Goal: Use online tool/utility: Utilize a website feature to perform a specific function

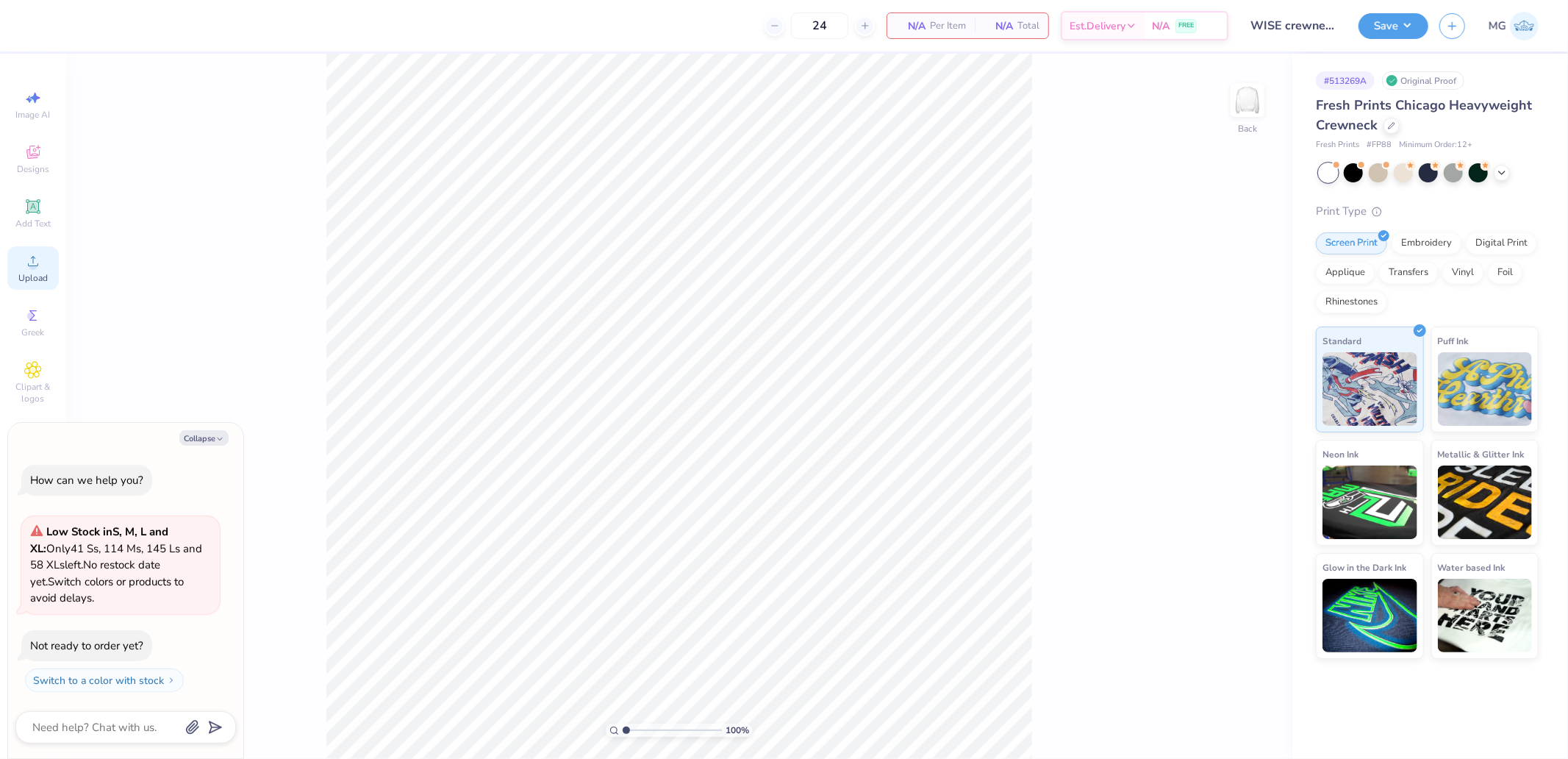
click at [51, 257] on div "Upload" at bounding box center [33, 268] width 51 height 44
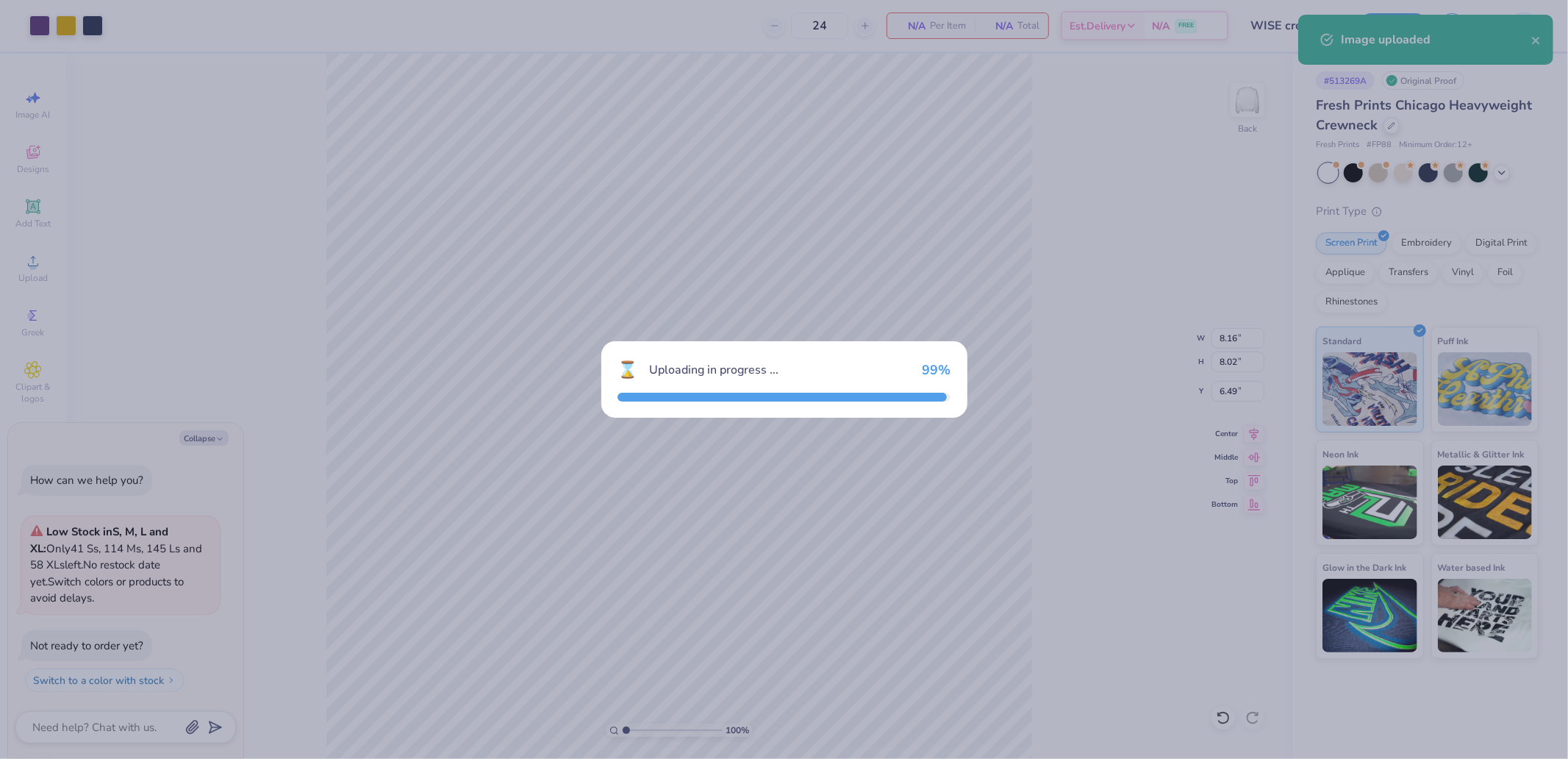
type textarea "x"
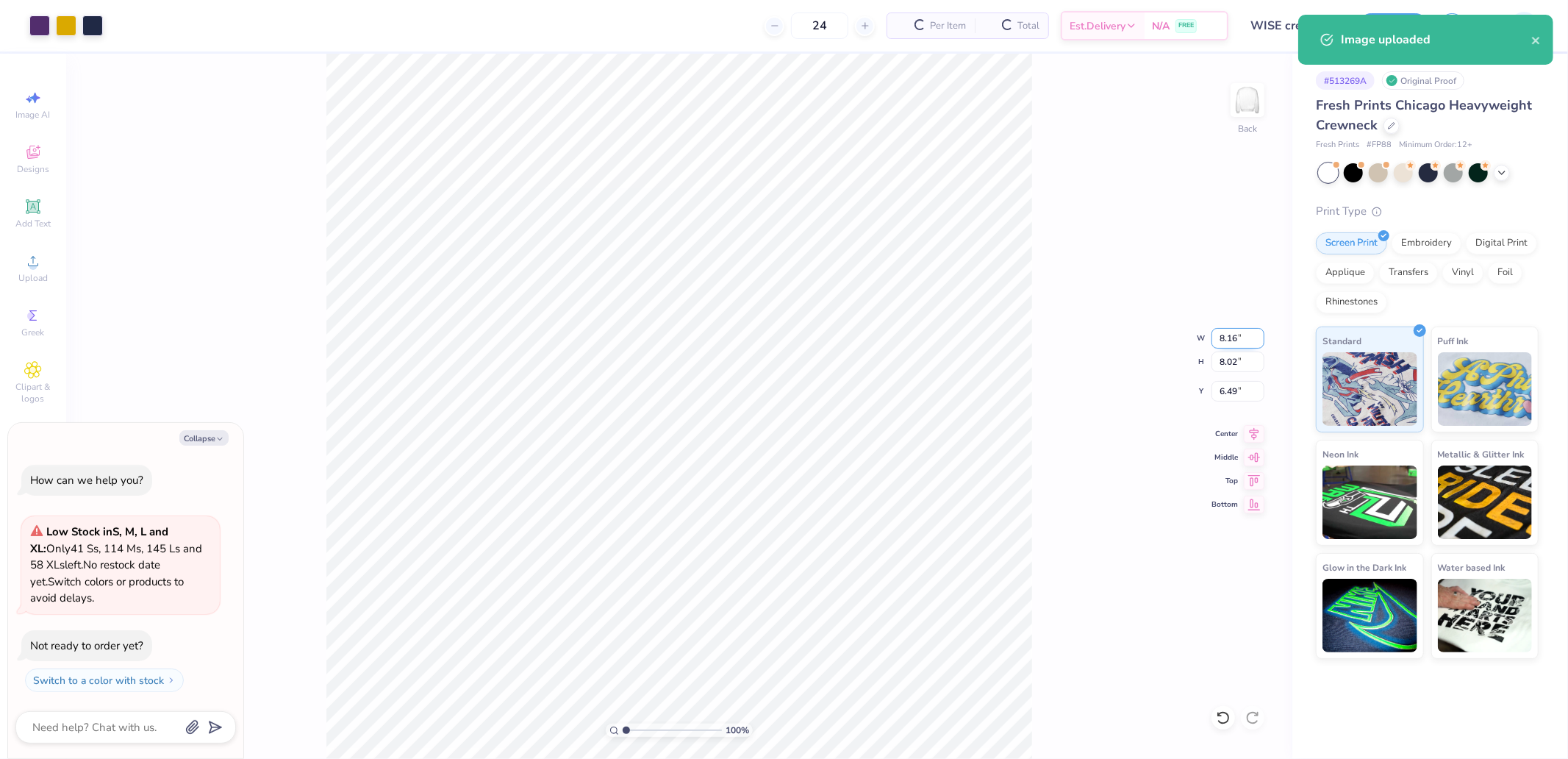
click at [1233, 333] on input "8.16" at bounding box center [1238, 337] width 53 height 20
type input "3.5"
type textarea "x"
type input "3.50"
type input "3.44"
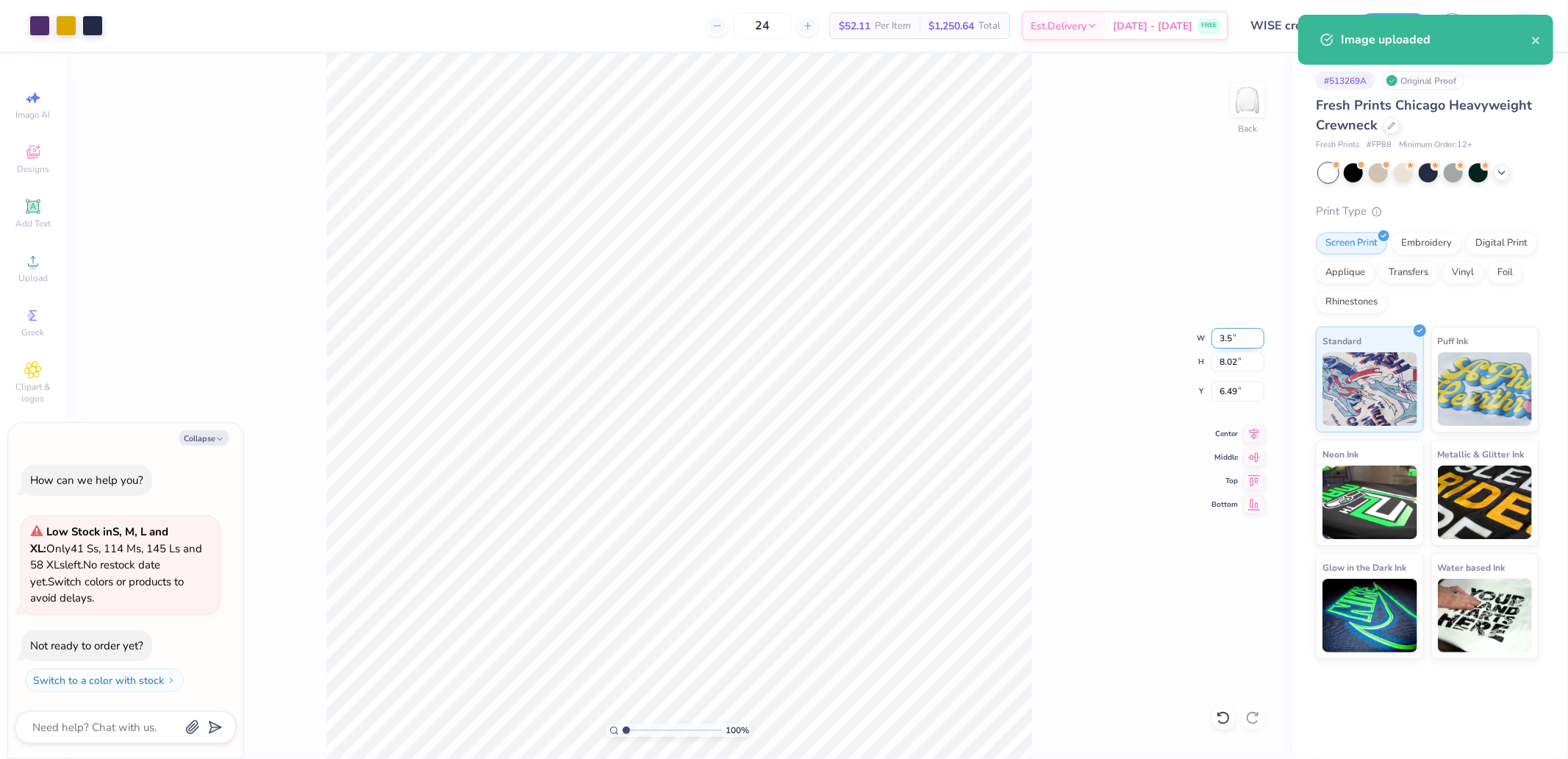
type input "8.78"
type textarea "x"
type input "3.00"
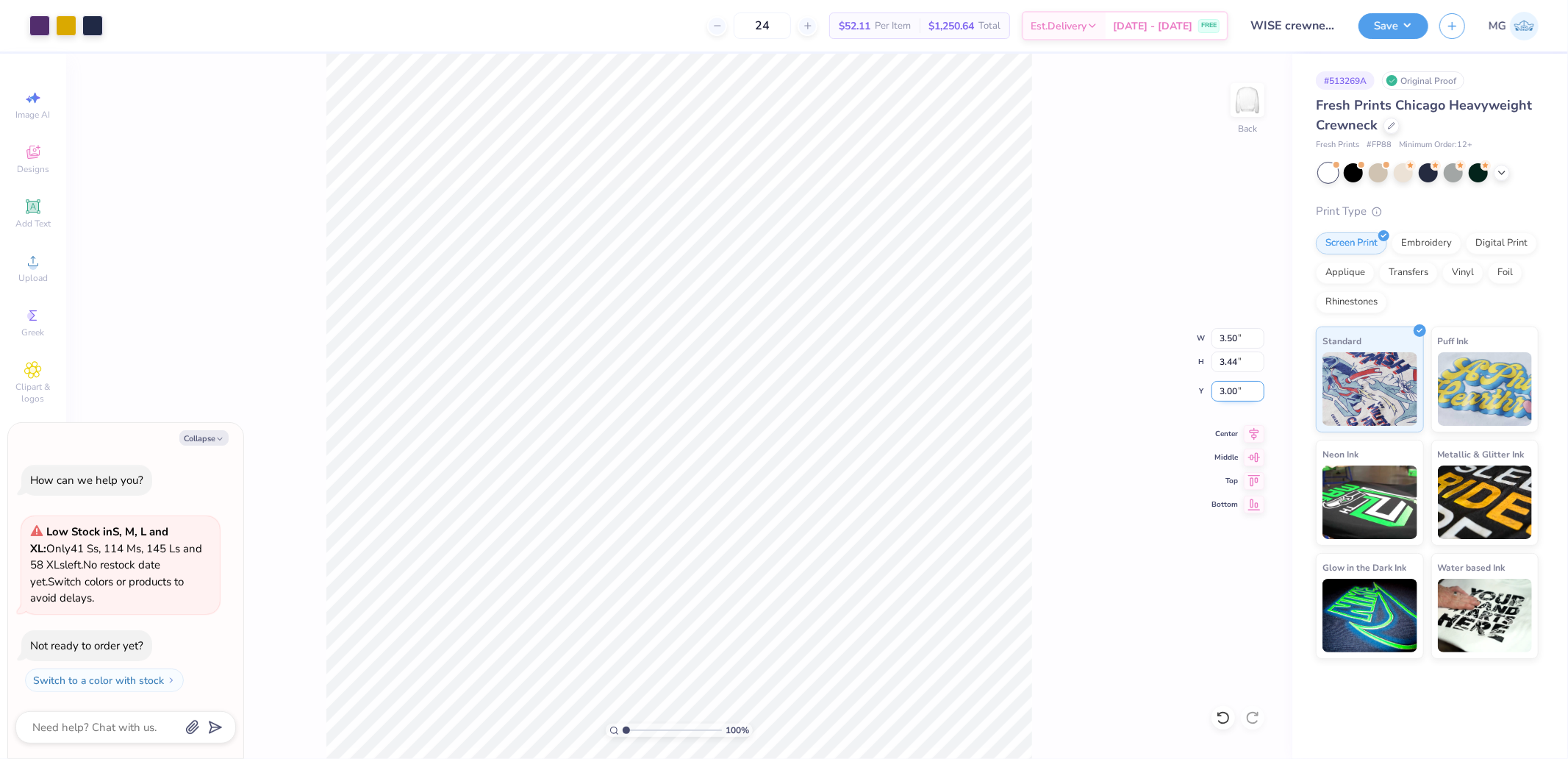
click at [1249, 384] on input "3.00" at bounding box center [1238, 391] width 53 height 20
click at [1048, 315] on div "100 % Back W 3.50 3.50 " H 3.44 3.44 " Y 3.00 3.00 " Center Middle Top Bottom" at bounding box center [678, 405] width 1226 height 705
click at [1256, 120] on div "Back" at bounding box center [1247, 110] width 34 height 52
click at [20, 253] on div "Upload" at bounding box center [33, 268] width 51 height 44
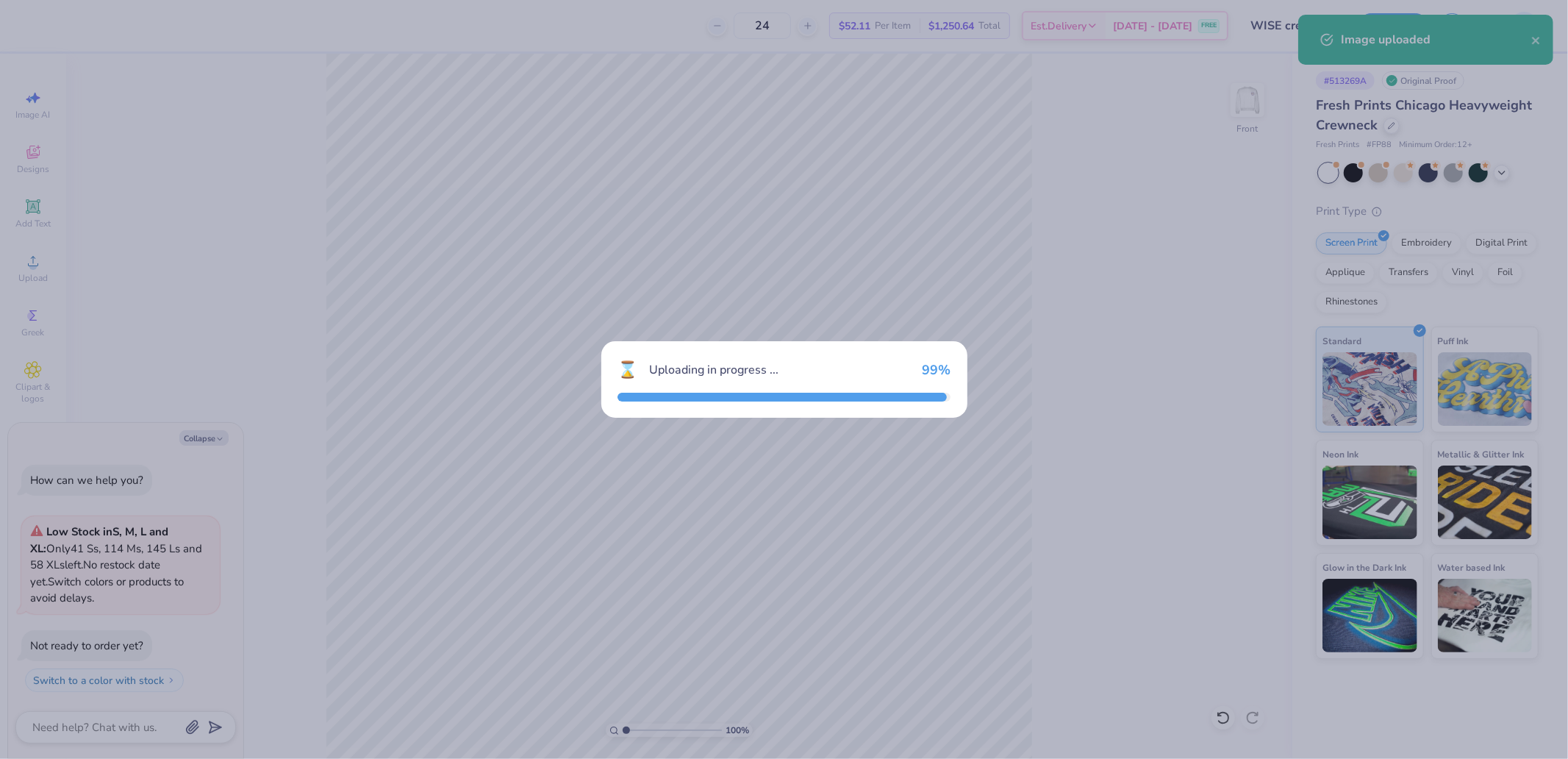
type textarea "x"
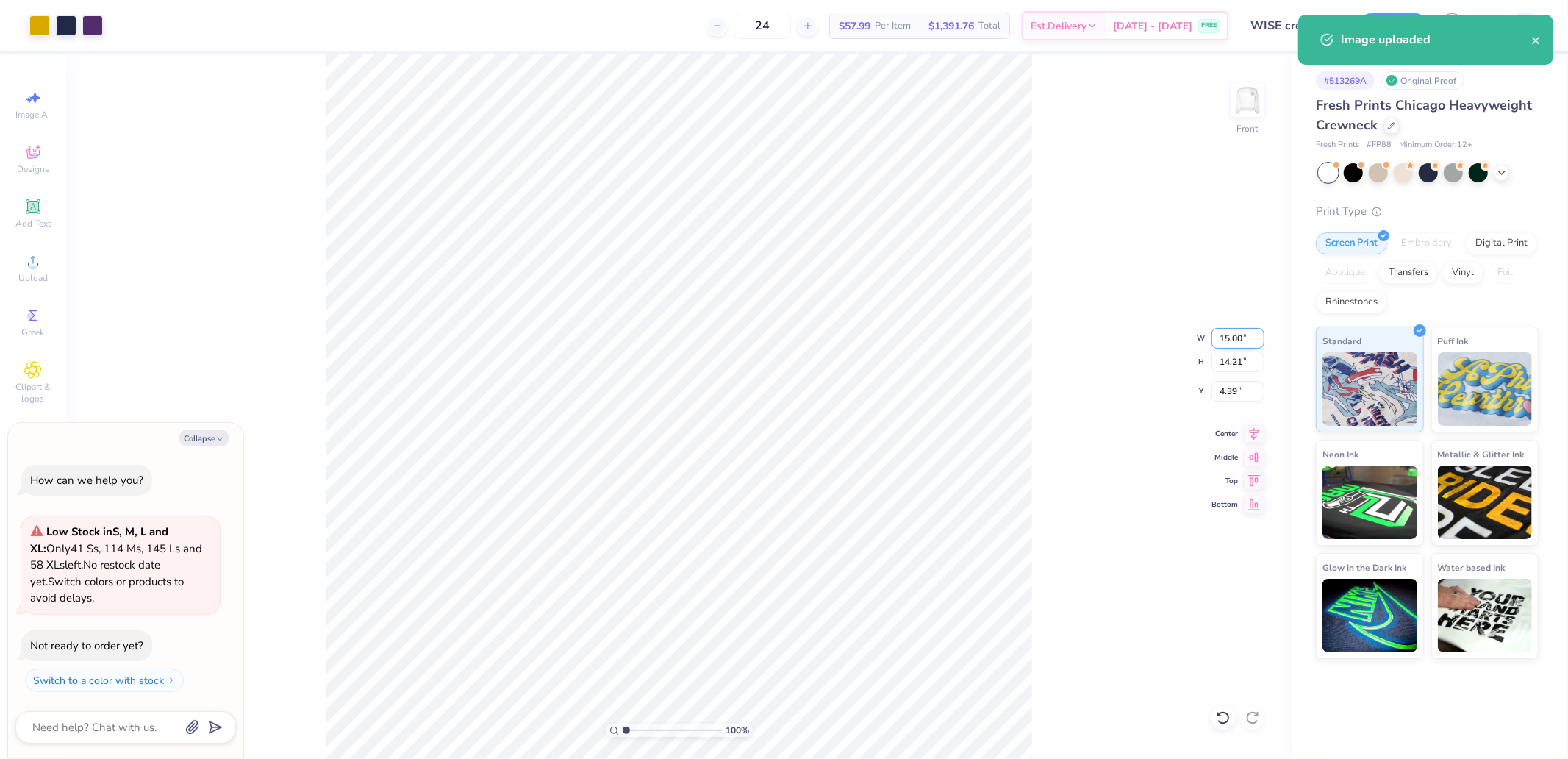
click at [1240, 333] on input "15.00" at bounding box center [1238, 337] width 53 height 20
type input "12.5"
type textarea "x"
type input "12.50"
type input "11.84"
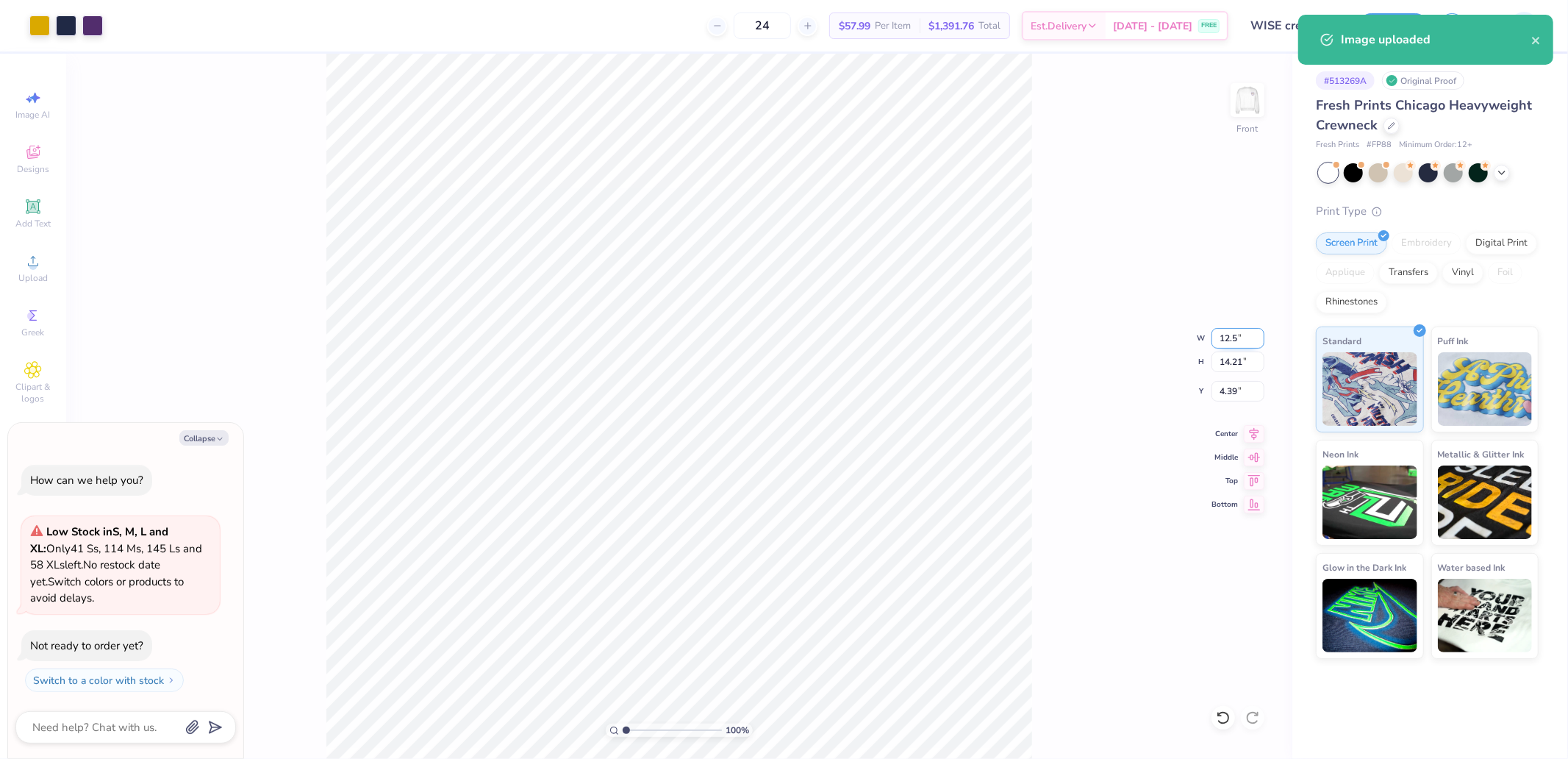
type input "5.58"
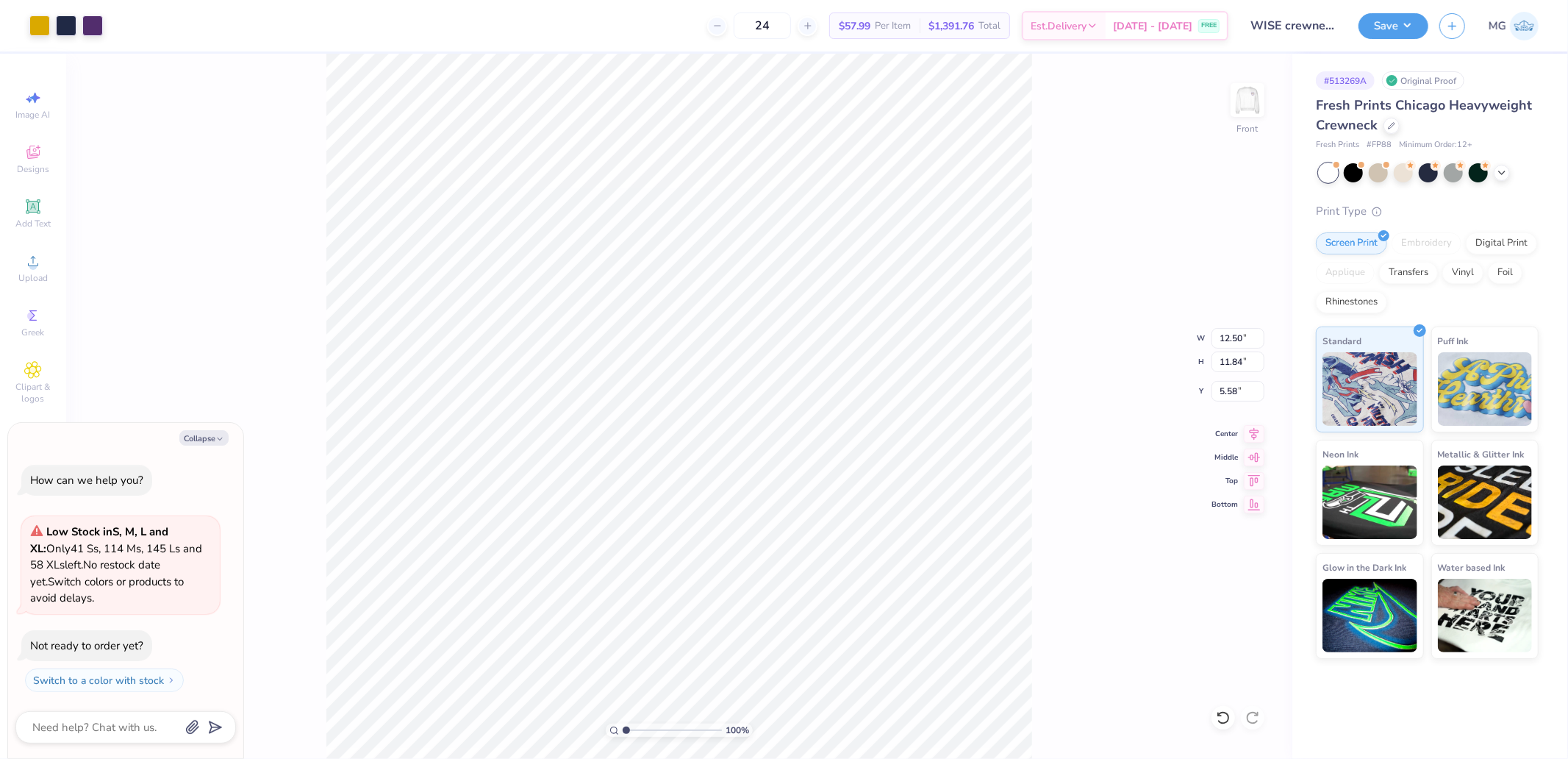
drag, startPoint x: 1064, startPoint y: 269, endPoint x: 1045, endPoint y: 264, distance: 19.6
click at [1062, 269] on div "100 % Front W 12.50 12.50 " H 11.84 11.84 " Y 5.58 5.58 " Center Middle Top Bot…" at bounding box center [678, 405] width 1226 height 705
click at [35, 270] on div "Upload" at bounding box center [33, 268] width 51 height 44
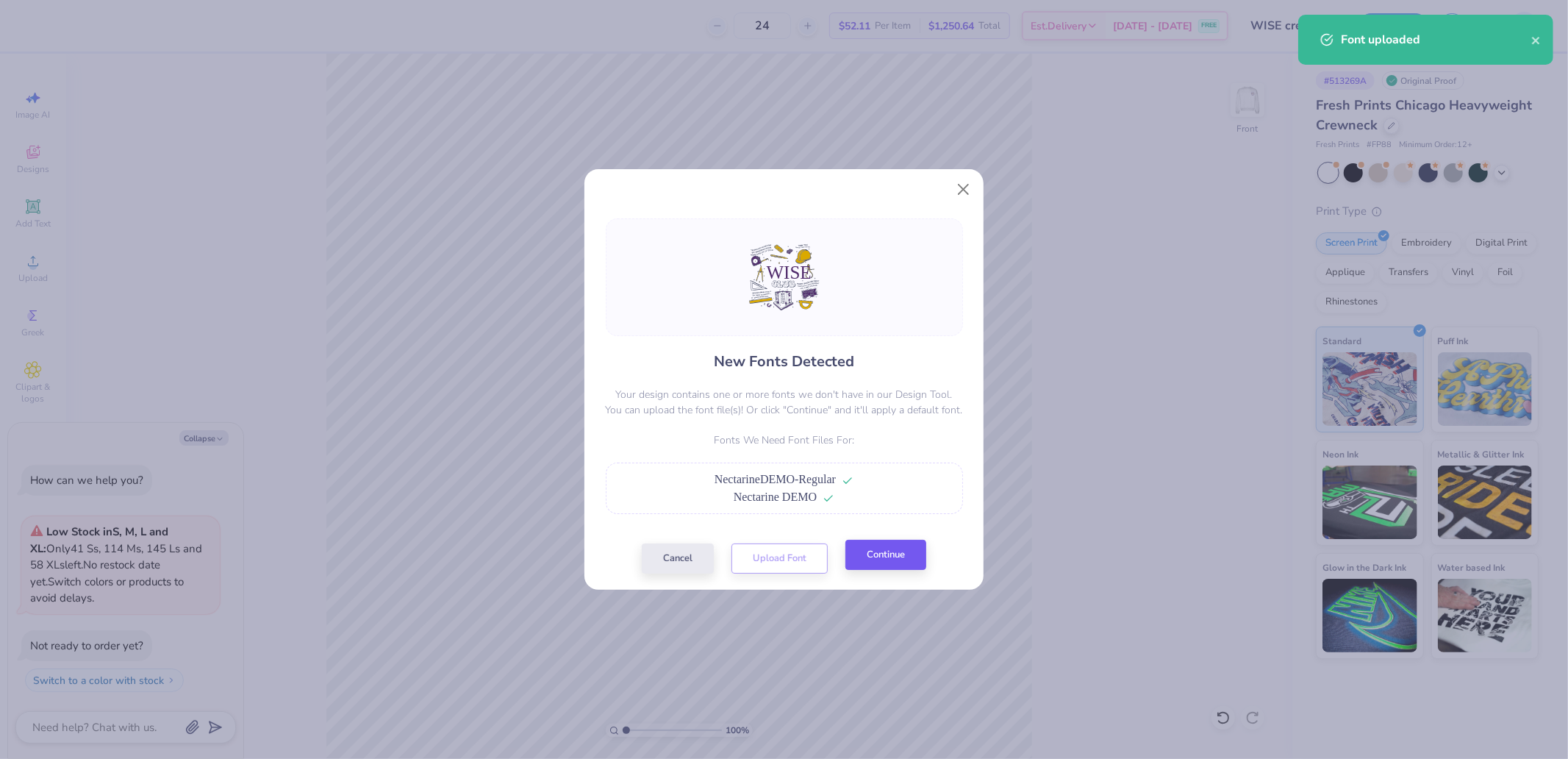
drag, startPoint x: 894, startPoint y: 574, endPoint x: 891, endPoint y: 557, distance: 17.3
click at [891, 557] on button "Continue" at bounding box center [885, 554] width 80 height 30
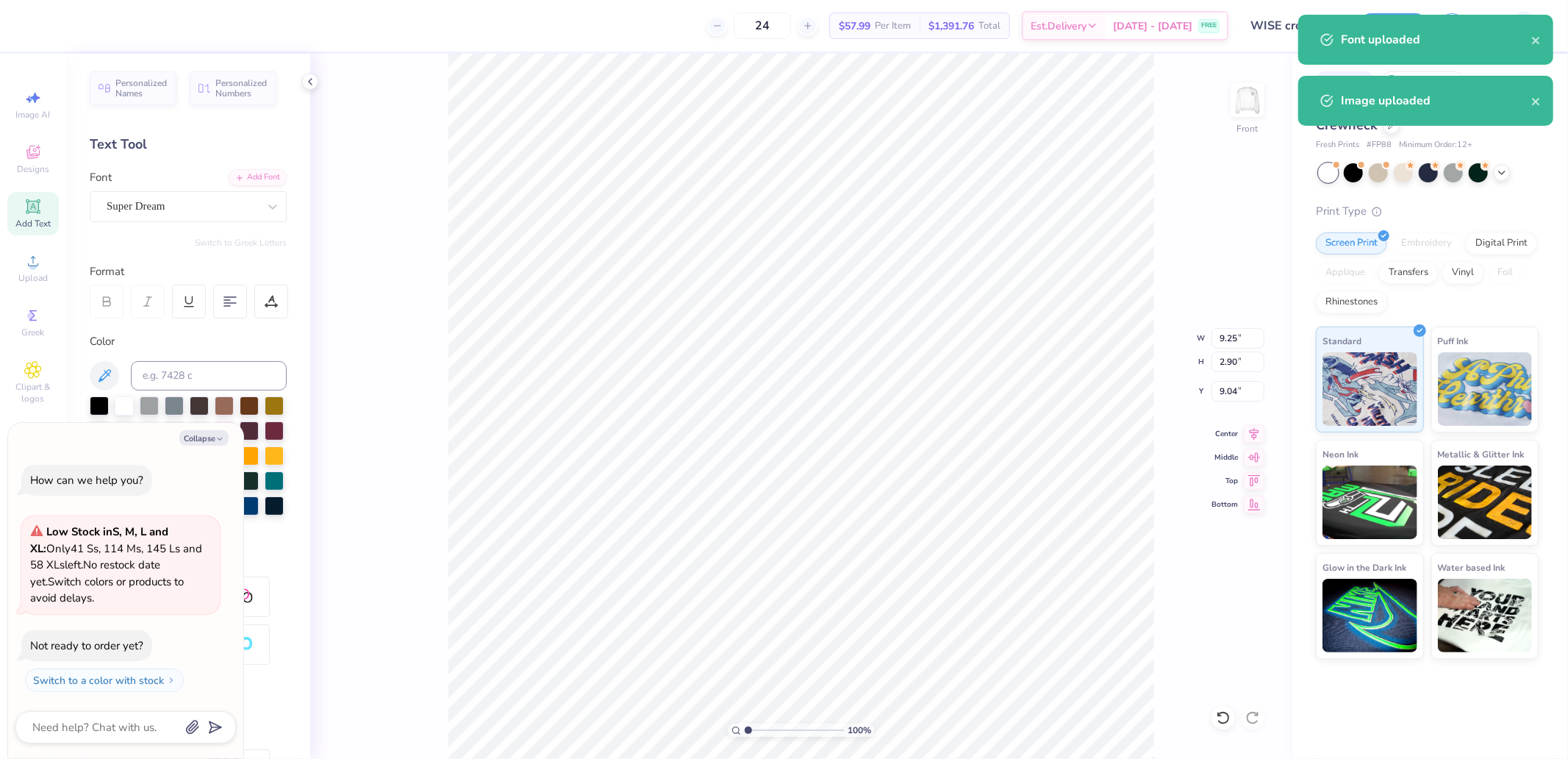
click at [200, 187] on div "Font Super Dream" at bounding box center [188, 195] width 197 height 53
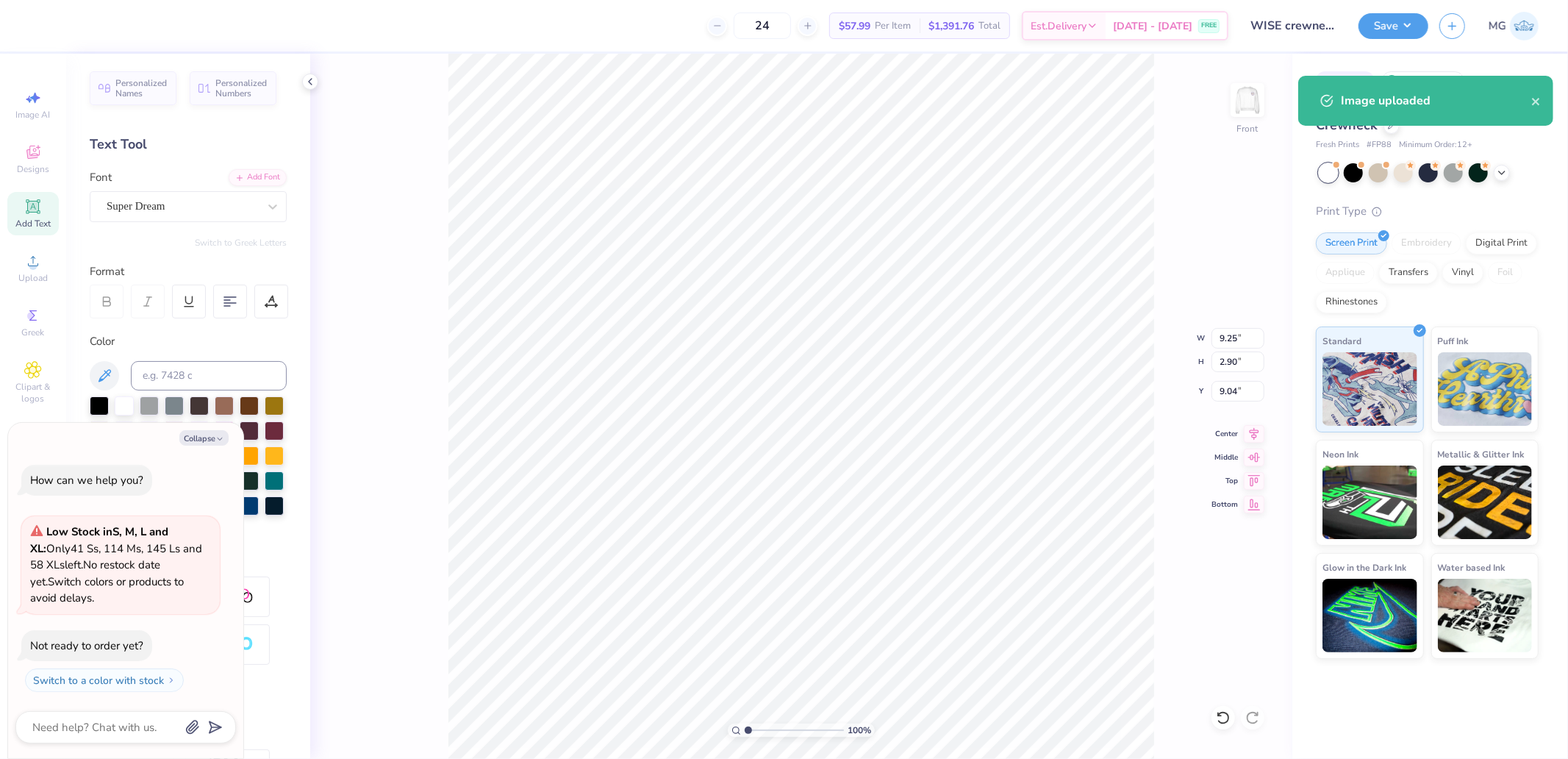
click at [189, 195] on div "Super Dream" at bounding box center [181, 206] width 154 height 23
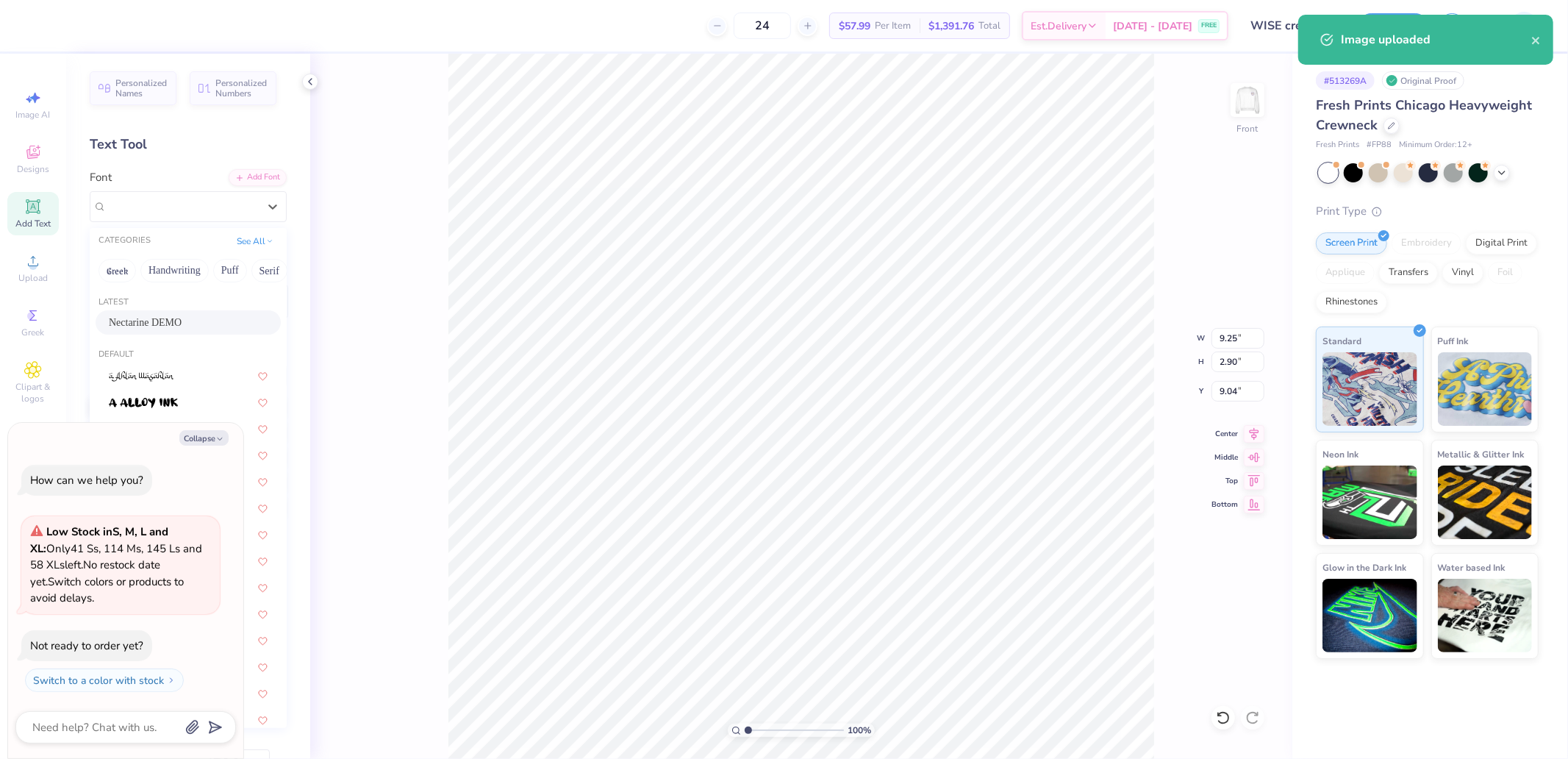
click at [128, 319] on span "Nectarine DEMO" at bounding box center [144, 323] width 73 height 16
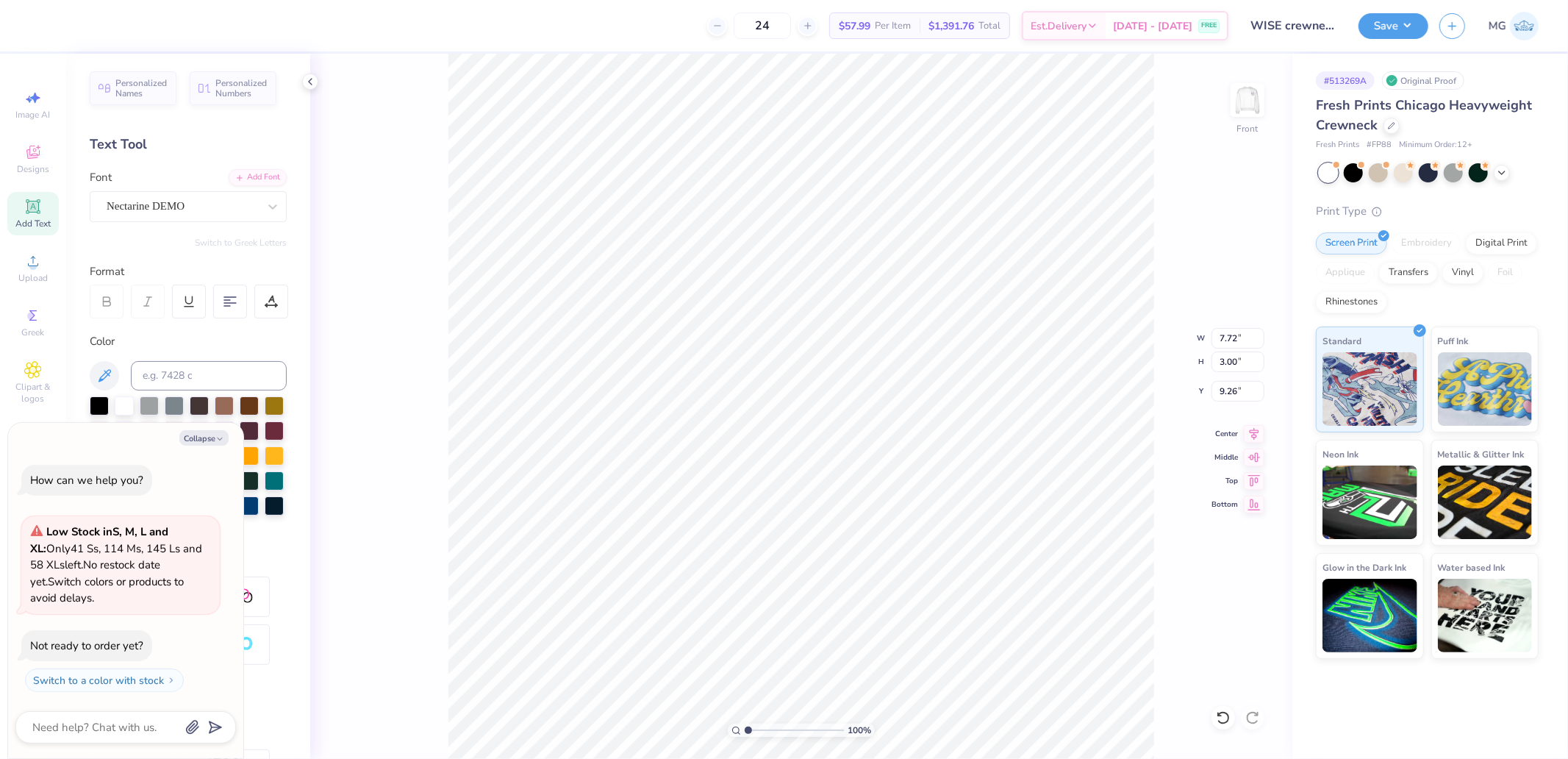
type textarea "x"
type input "7.72"
type input "3.00"
type input "9.26"
type textarea "x"
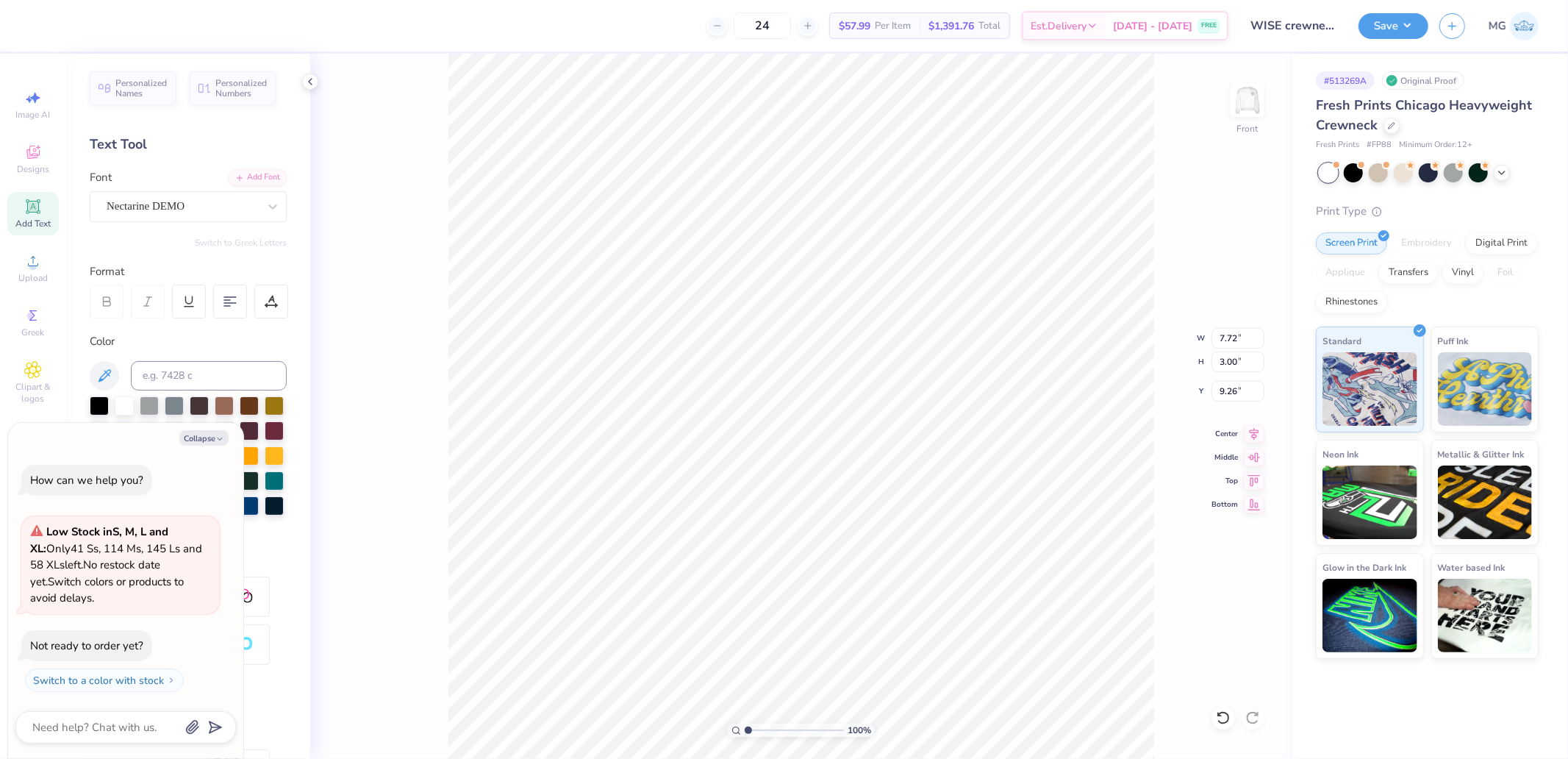
type input "9.05"
type textarea "x"
click at [1221, 343] on input "15.00" at bounding box center [1238, 337] width 53 height 20
type input "12.5"
type textarea "x"
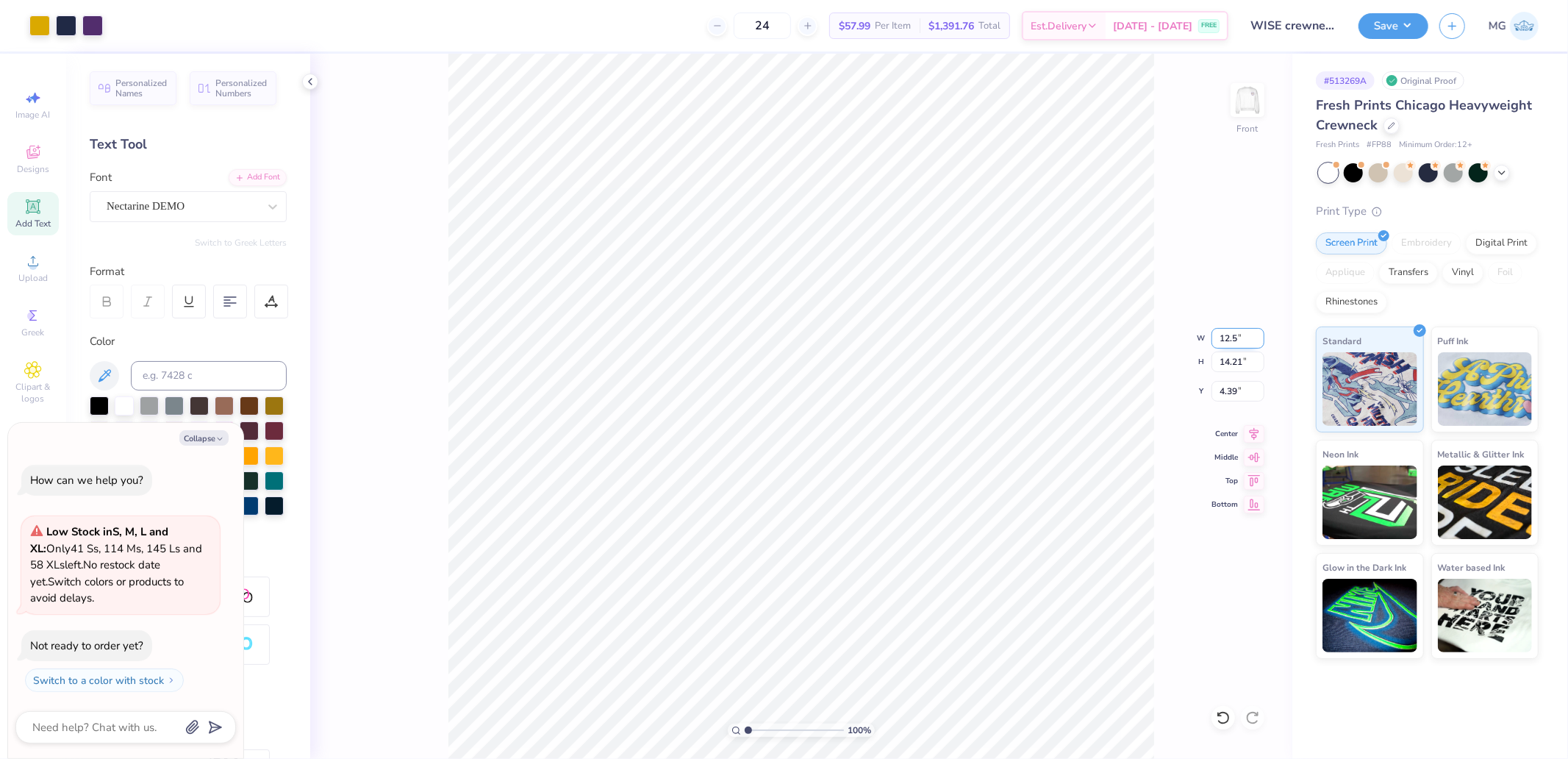
type input "12.50"
type input "11.84"
click at [1231, 400] on input "5.58" at bounding box center [1238, 391] width 53 height 20
type input "5.538"
type textarea "x"
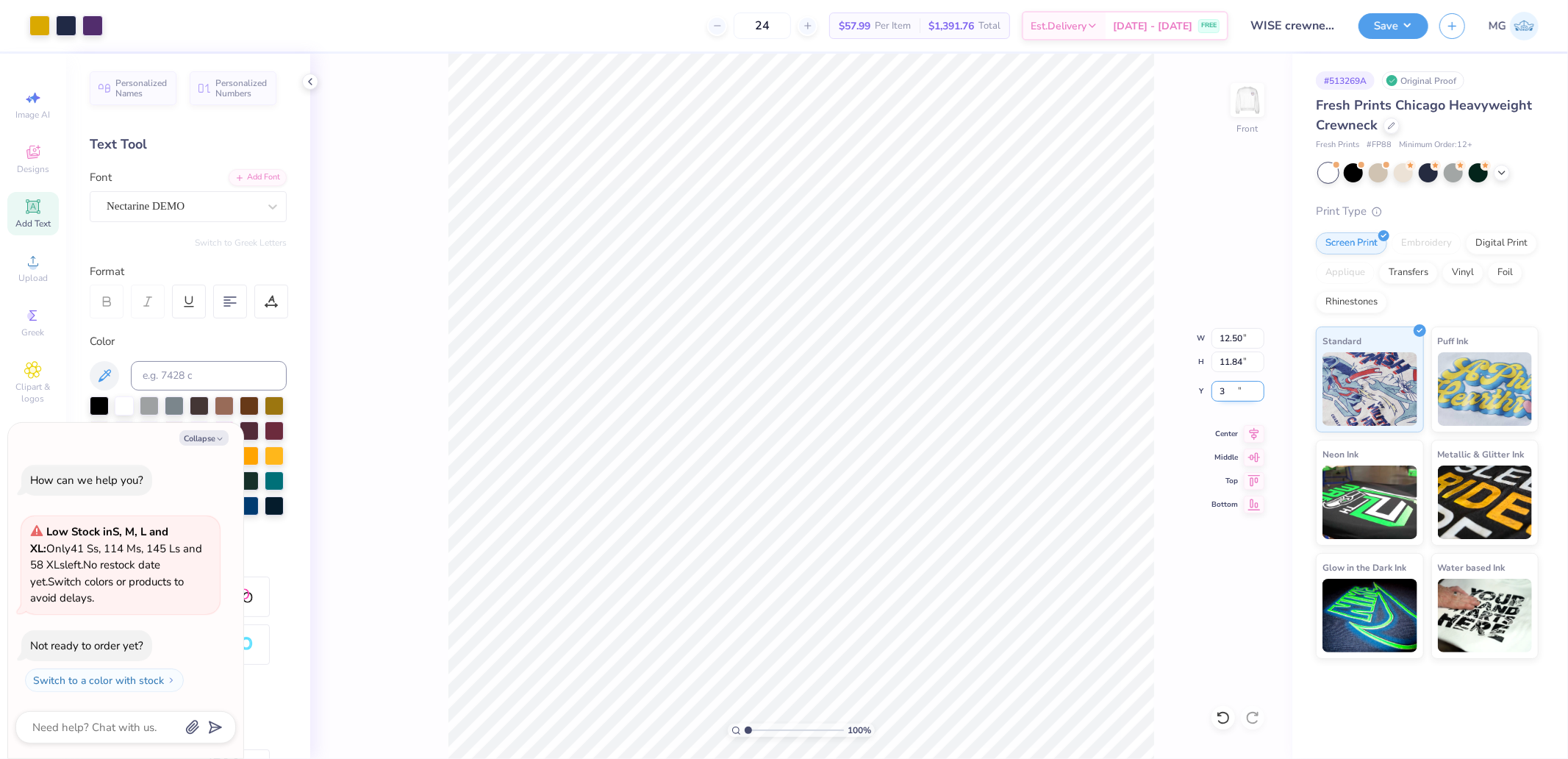
type input "3"
type textarea "x"
type input "3.00"
click at [1408, 23] on button "Save" at bounding box center [1394, 23] width 70 height 26
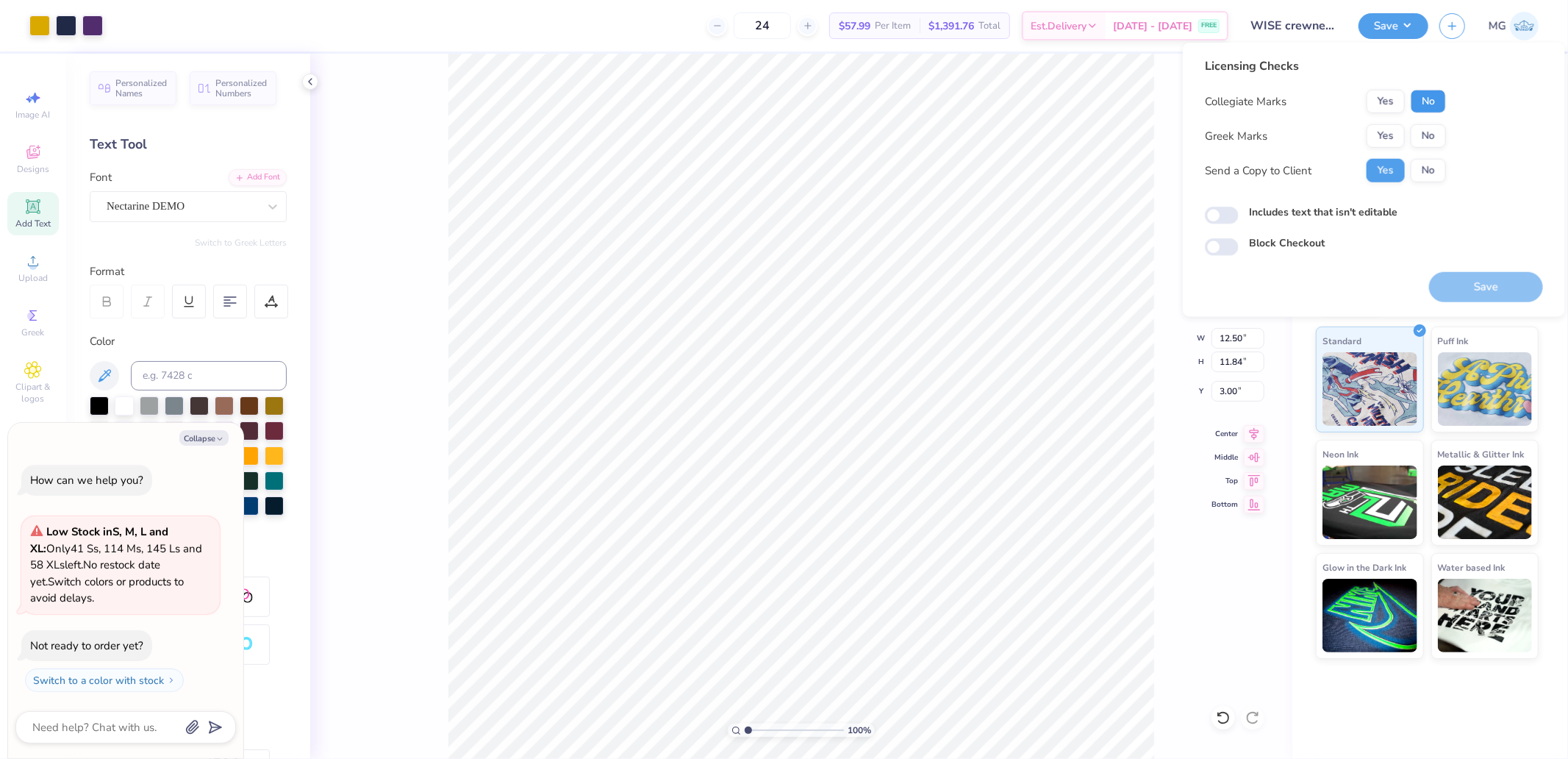
drag, startPoint x: 1421, startPoint y: 96, endPoint x: 1427, endPoint y: 121, distance: 25.7
click at [1422, 97] on button "No" at bounding box center [1428, 102] width 35 height 23
drag, startPoint x: 1430, startPoint y: 127, endPoint x: 1448, endPoint y: 167, distance: 43.9
click at [1430, 133] on button "No" at bounding box center [1428, 136] width 35 height 23
click at [1478, 283] on button "Save" at bounding box center [1487, 287] width 114 height 30
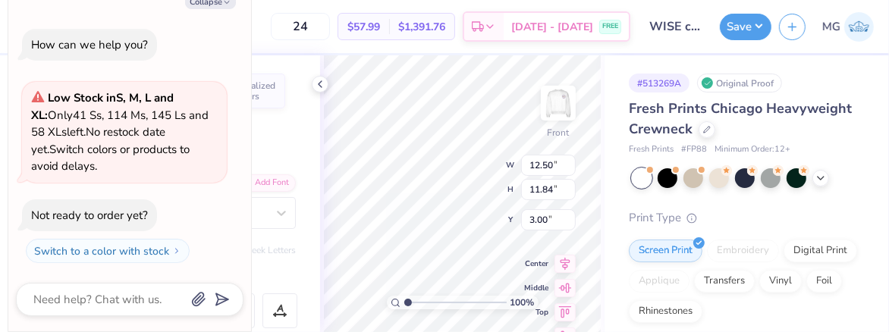
type textarea "x"
